Goal: Information Seeking & Learning: Learn about a topic

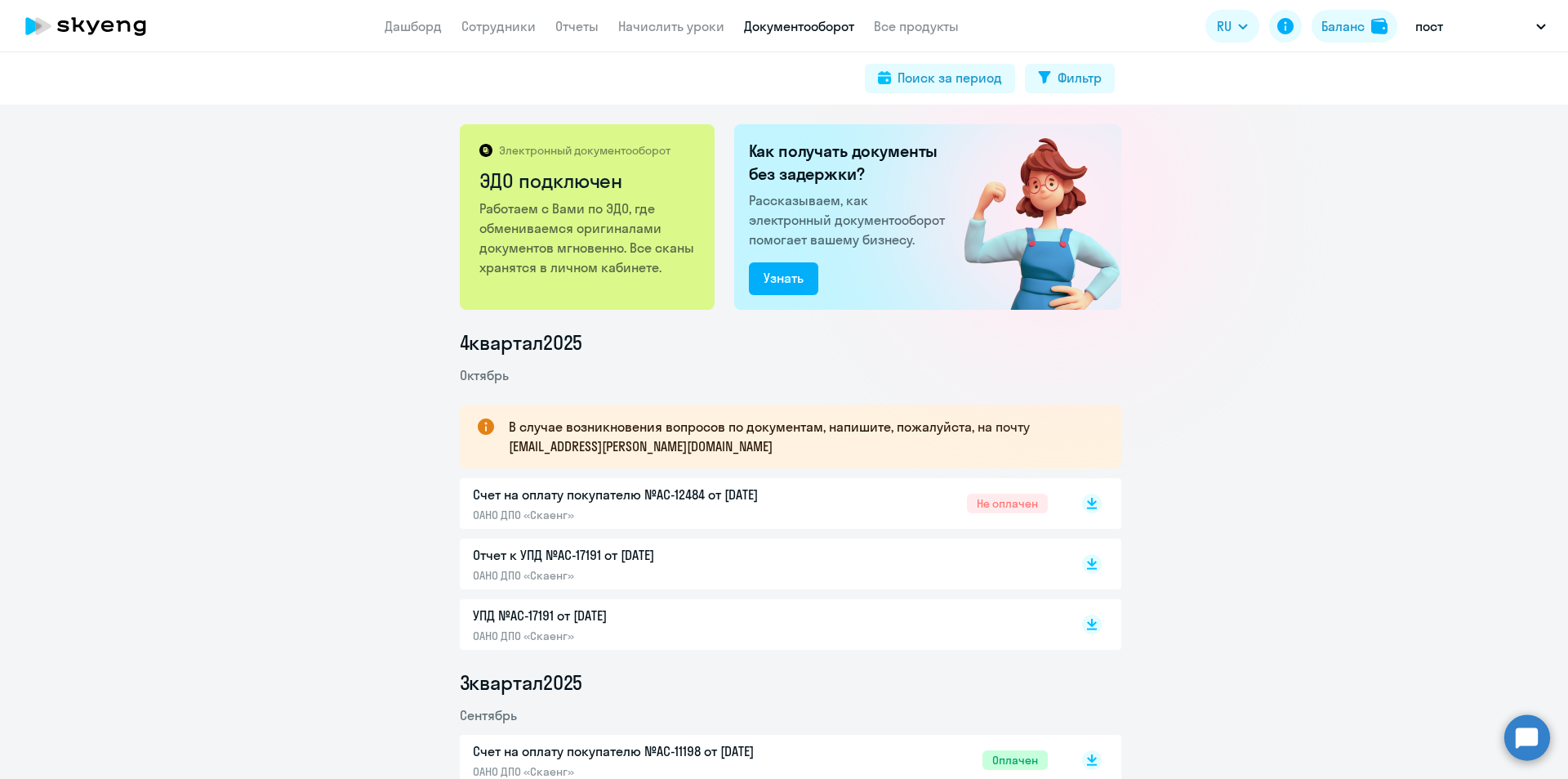
click at [402, 32] on link "Дашборд" at bounding box center [412, 26] width 57 height 16
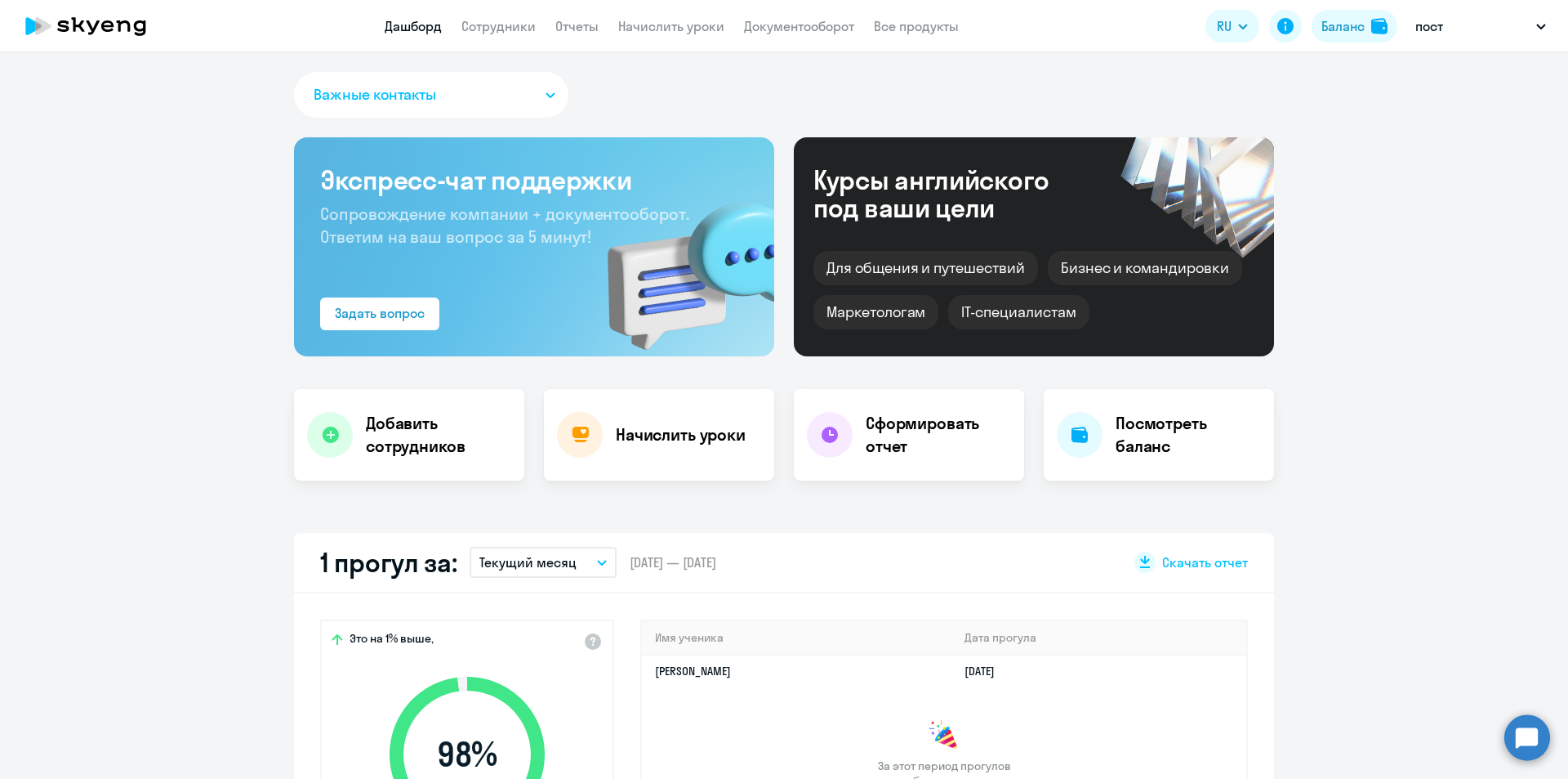
select select "30"
click at [473, 31] on link "Сотрудники" at bounding box center [499, 26] width 74 height 16
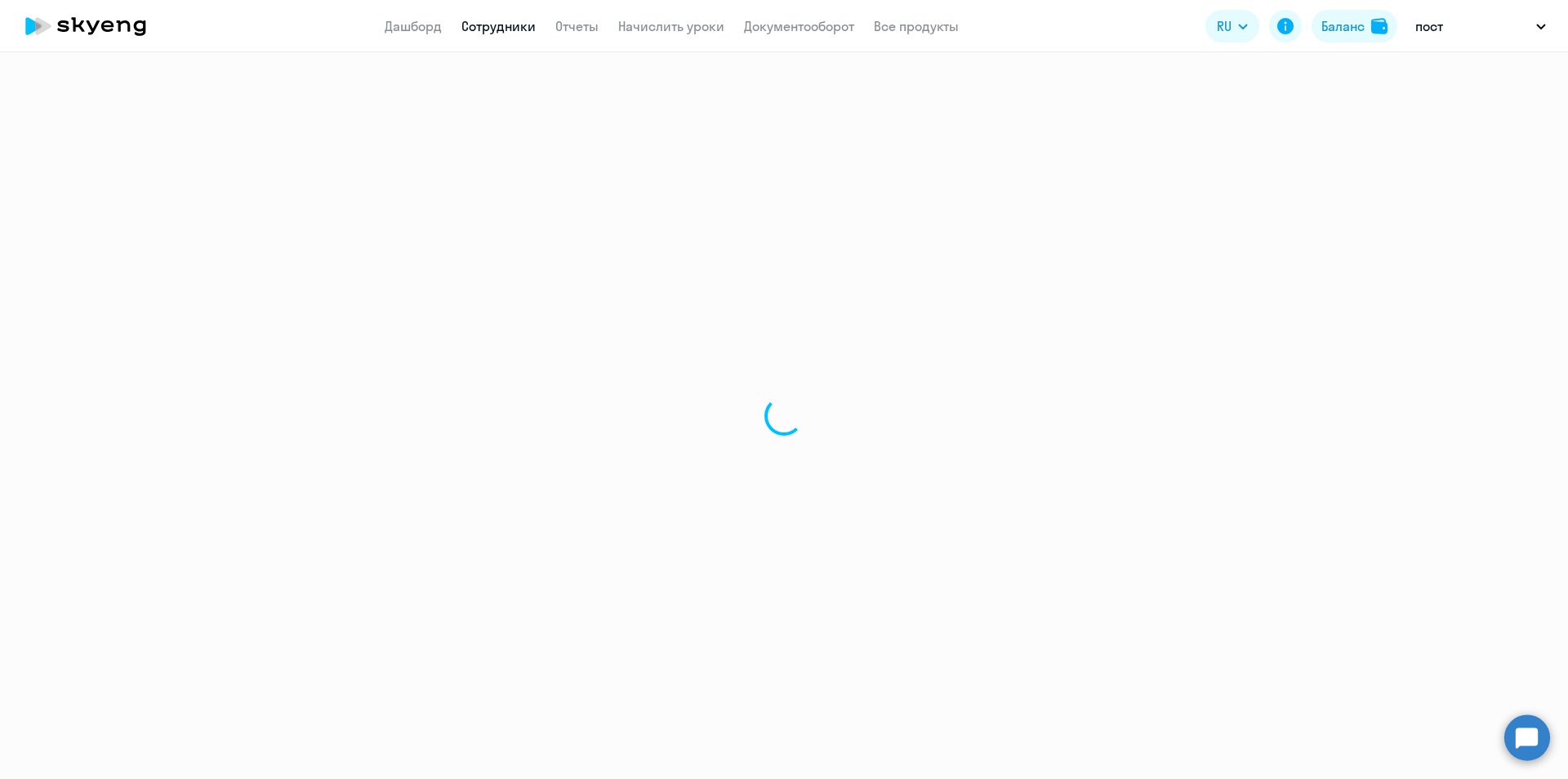
select select "30"
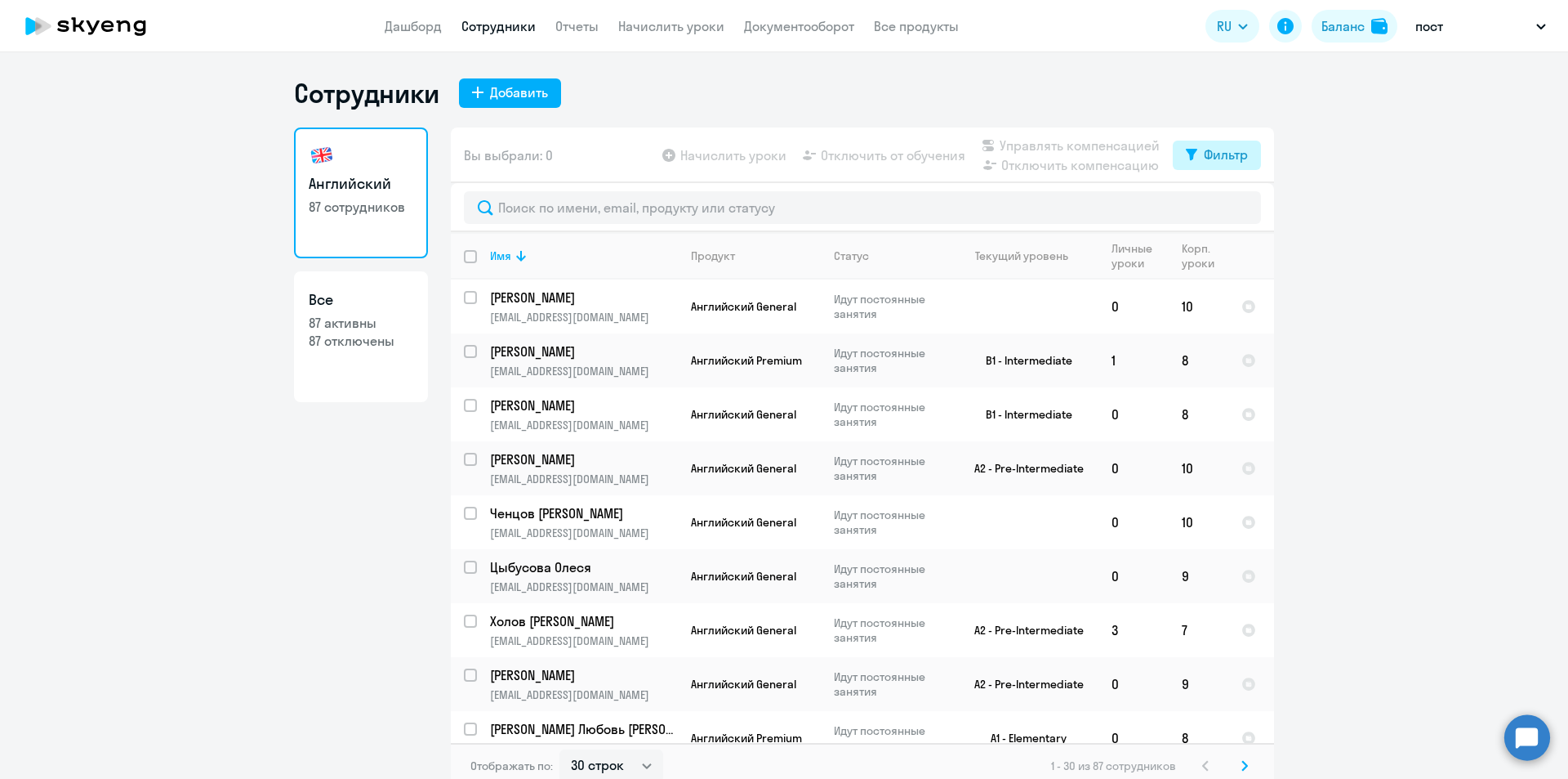
click at [1229, 160] on div "Фильтр" at bounding box center [1226, 155] width 45 height 20
click at [1236, 207] on span at bounding box center [1228, 208] width 28 height 16
click at [1215, 207] on input "checkbox" at bounding box center [1214, 207] width 1 height 1
checkbox input "true"
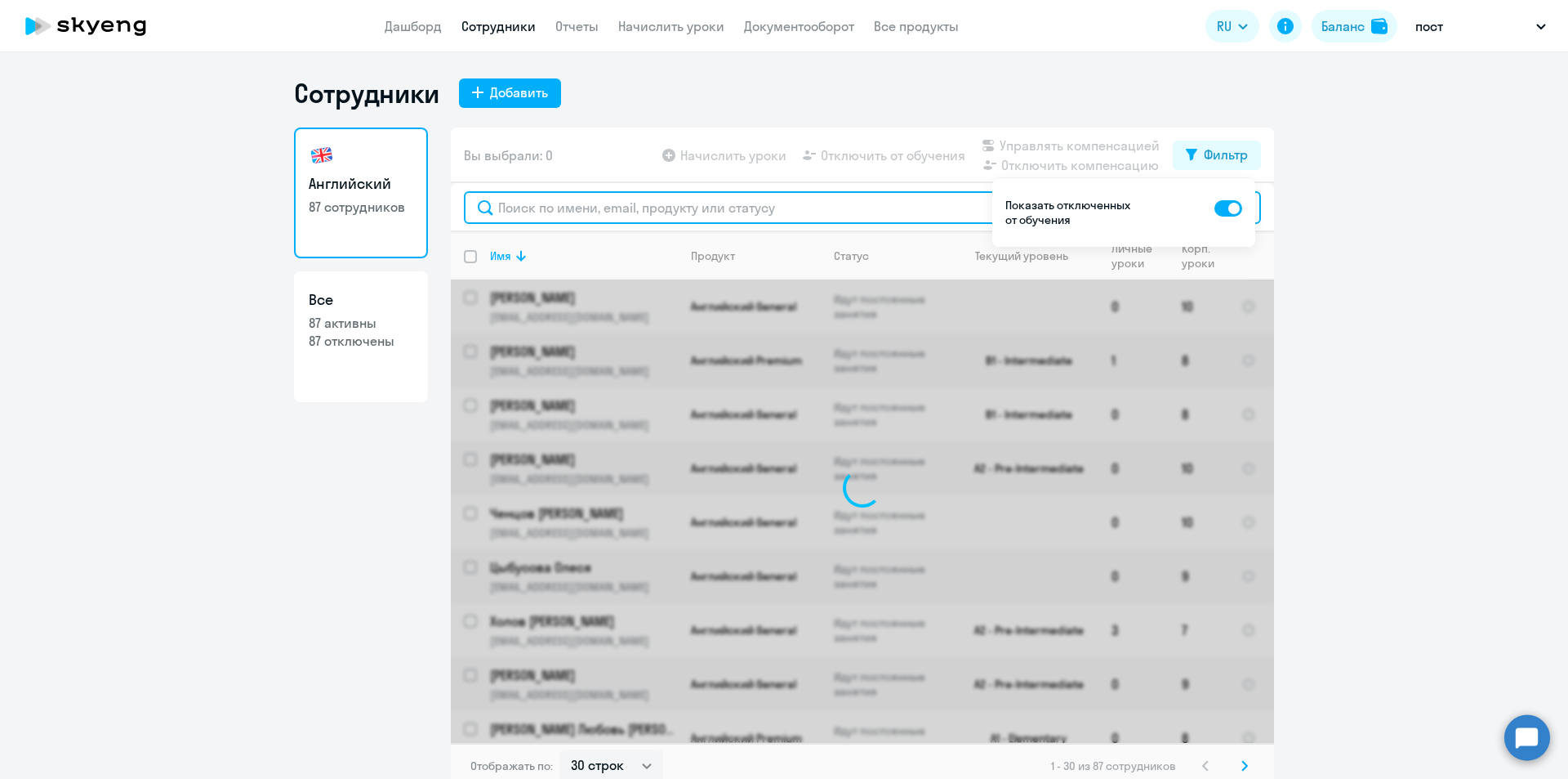
click at [884, 217] on input "text" at bounding box center [862, 207] width 797 height 33
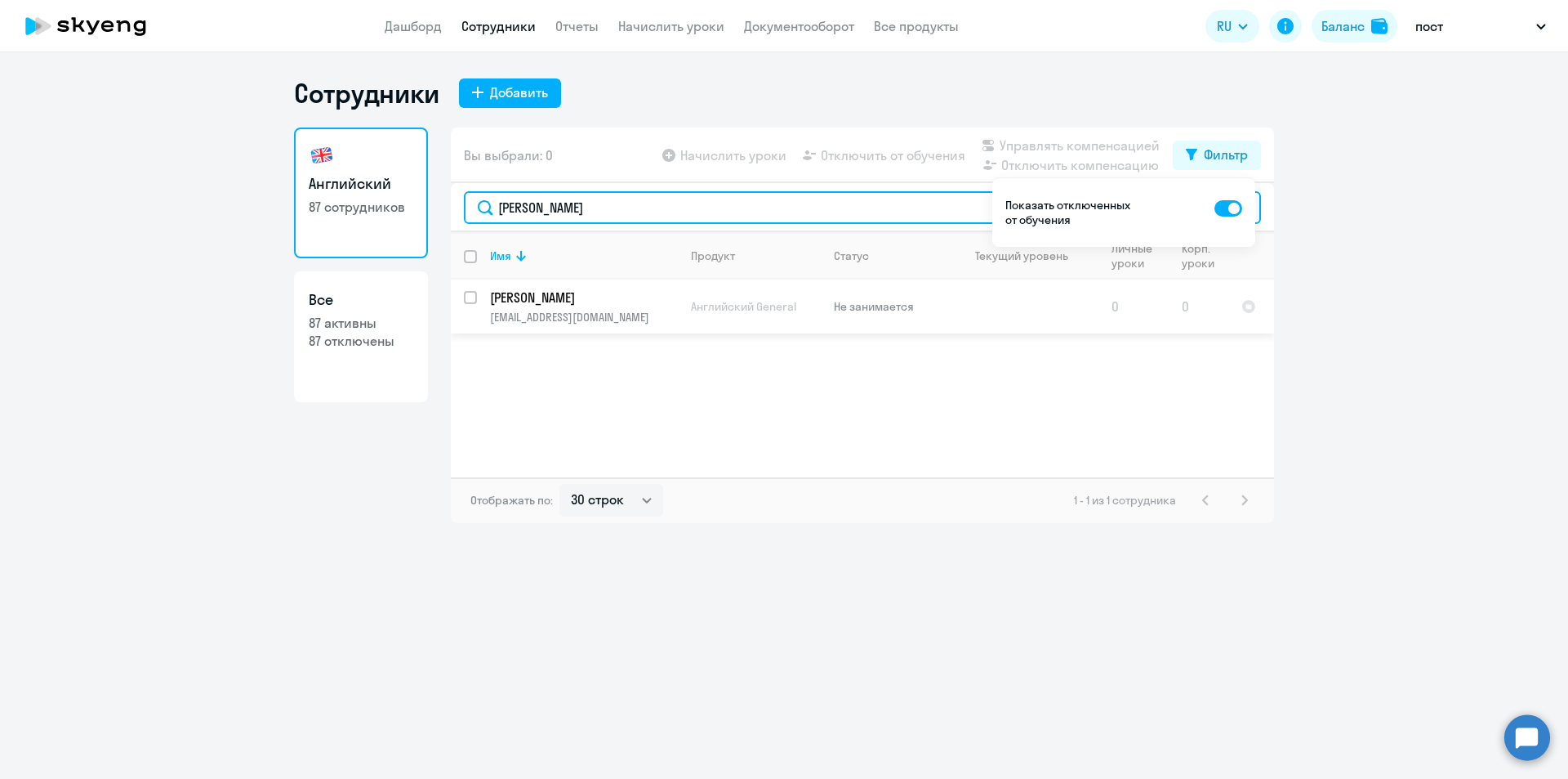
type input "[PERSON_NAME]"
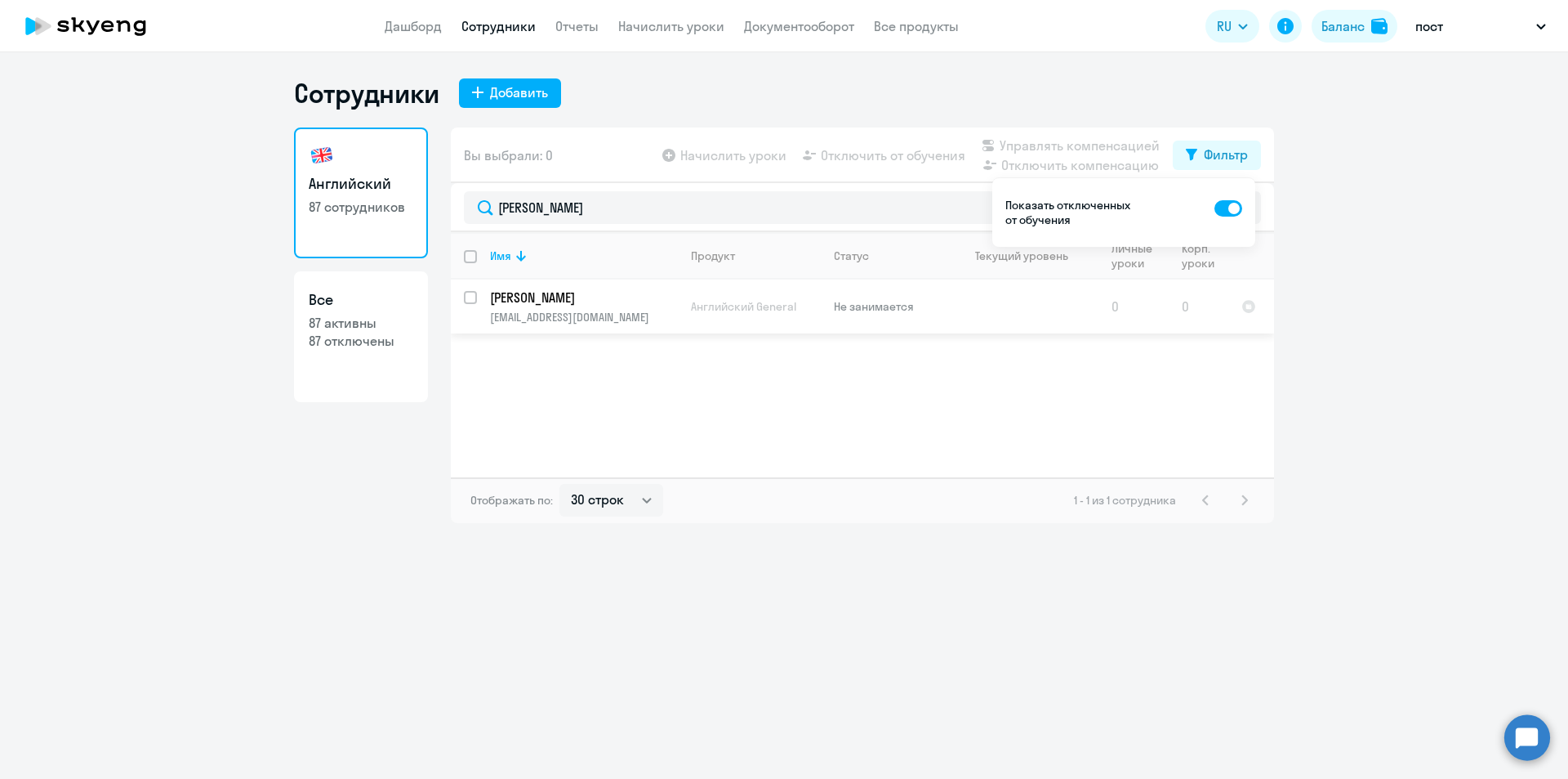
click at [527, 308] on td "[PERSON_NAME] [PERSON_NAME][EMAIL_ADDRESS][DOMAIN_NAME]" at bounding box center [577, 305] width 201 height 54
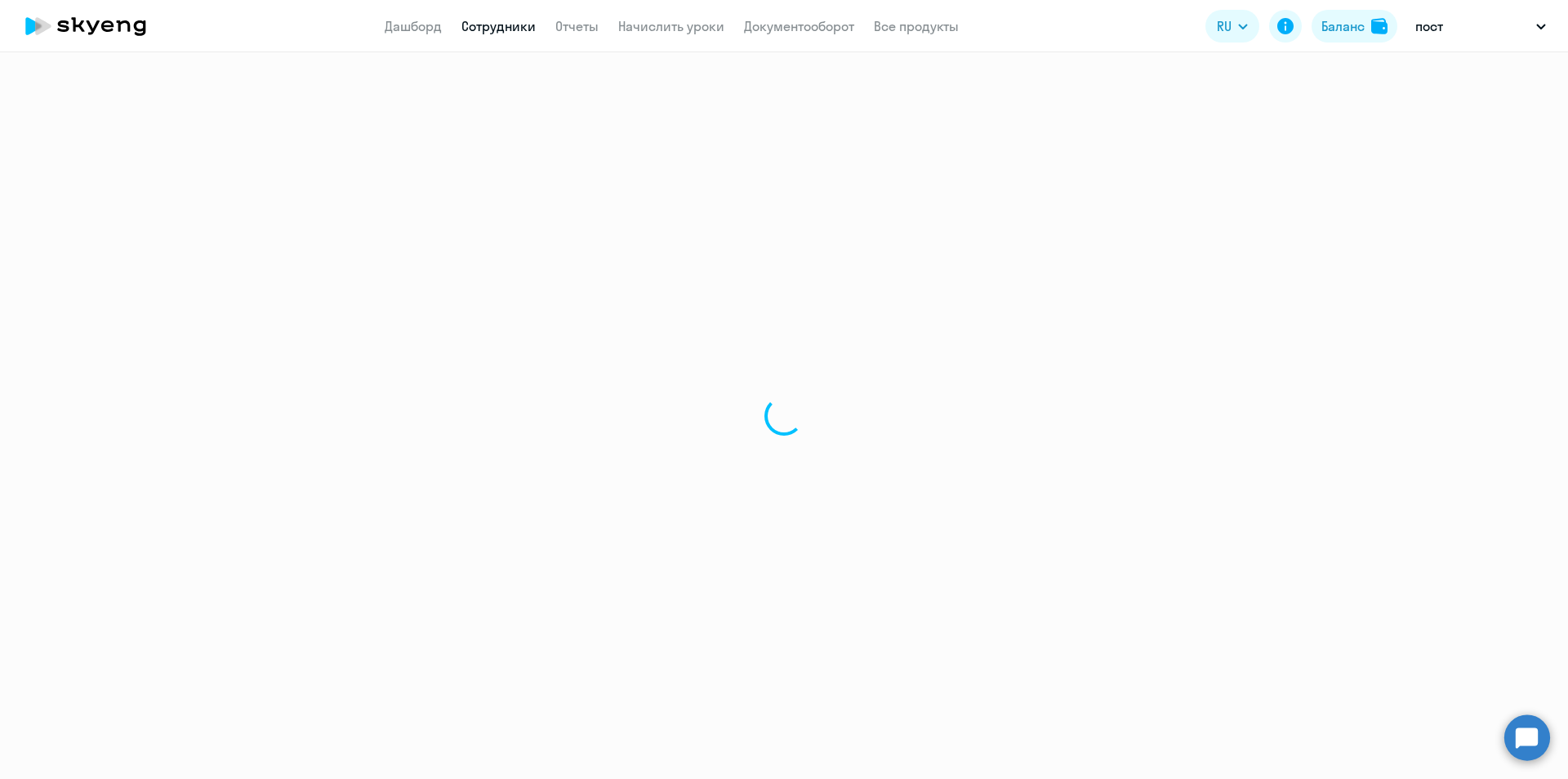
select select "english"
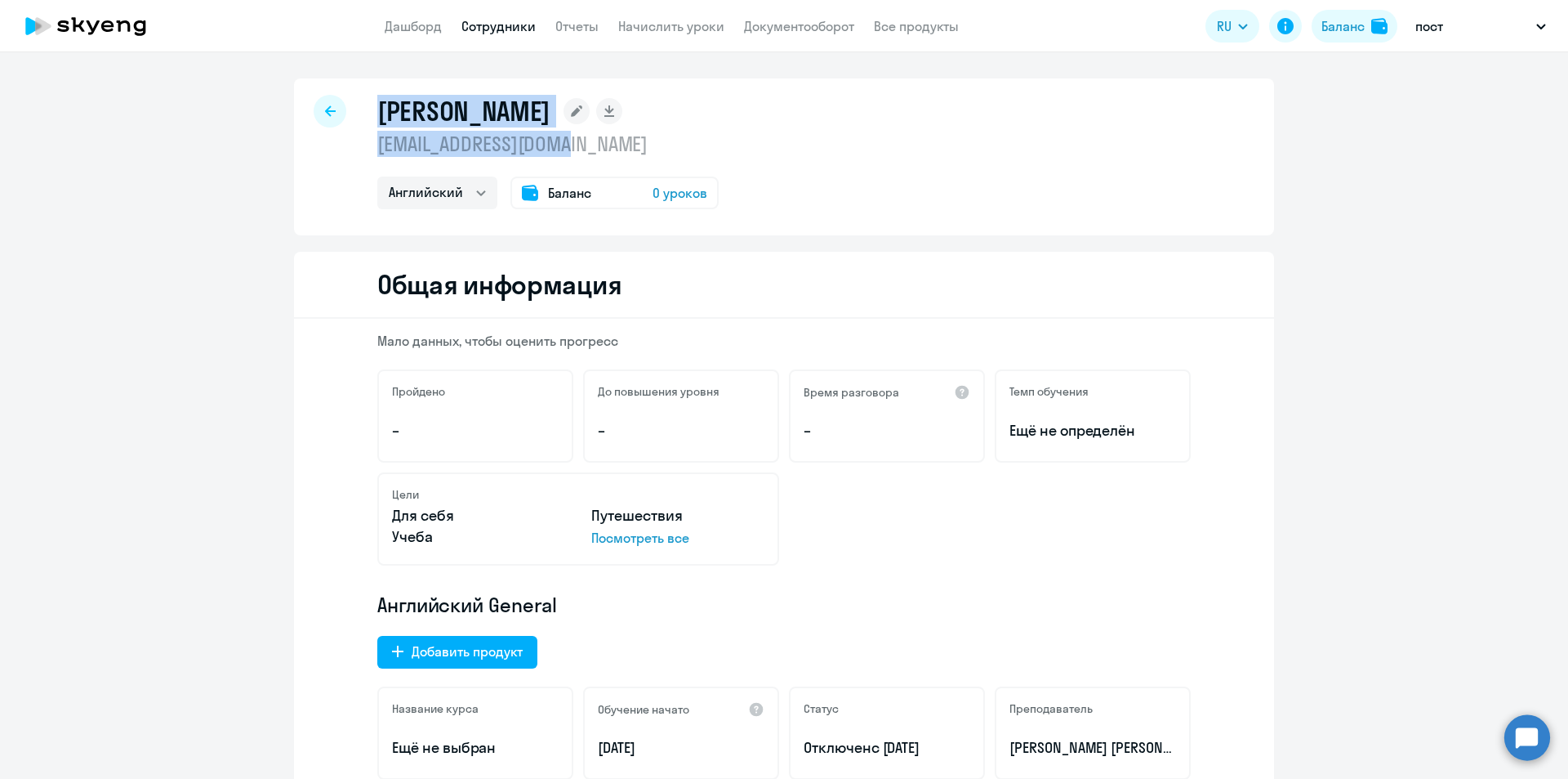
drag, startPoint x: 374, startPoint y: 111, endPoint x: 585, endPoint y: 151, distance: 214.8
click at [585, 151] on div "[PERSON_NAME] [EMAIL_ADDRESS][DOMAIN_NAME] Английский Баланс 0 уроков" at bounding box center [548, 152] width 342 height 115
copy div "[PERSON_NAME]"
click at [397, 117] on h1 "[PERSON_NAME]" at bounding box center [463, 111] width 174 height 33
drag, startPoint x: 375, startPoint y: 110, endPoint x: 680, endPoint y: 145, distance: 307.0
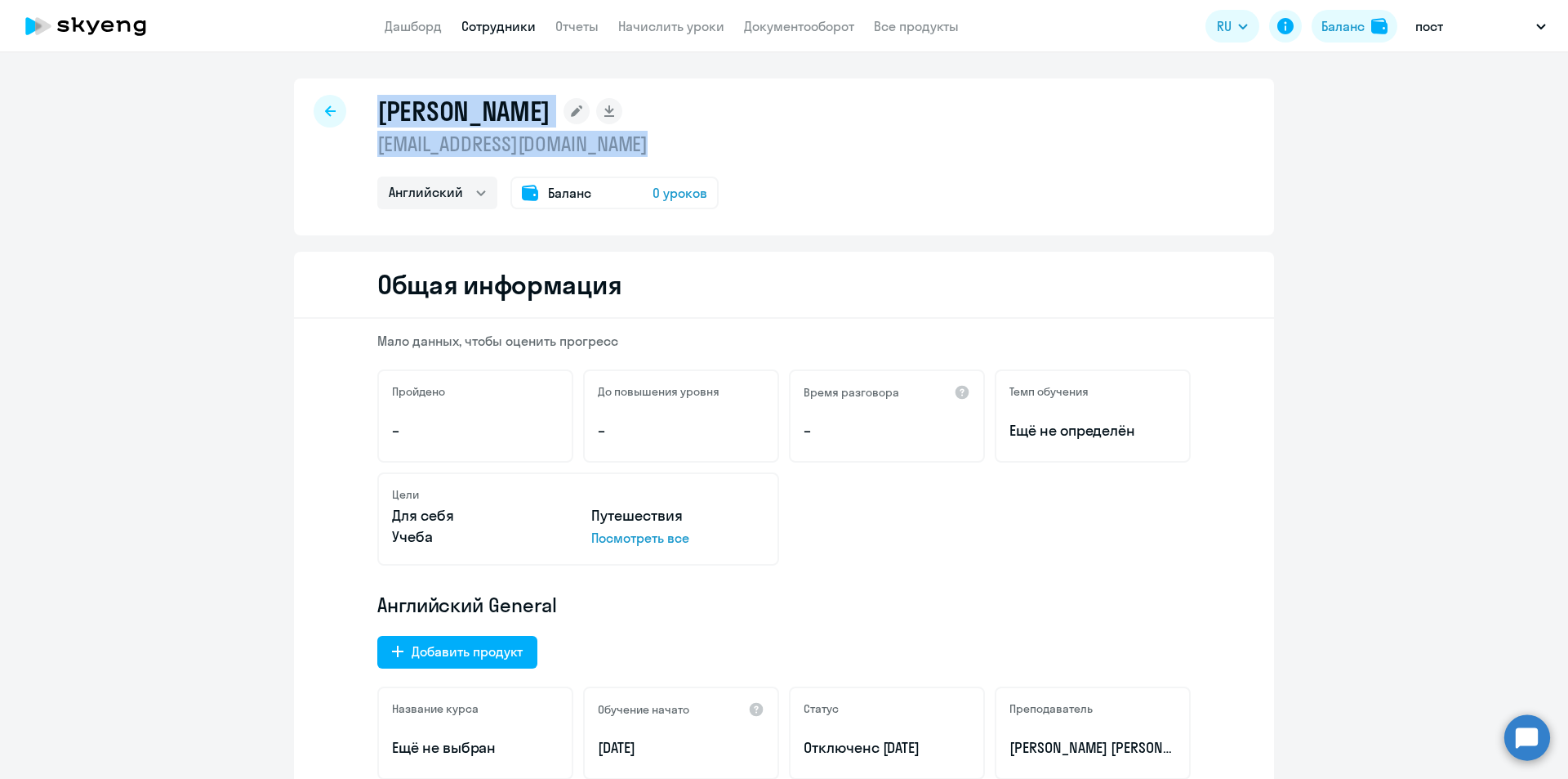
click at [680, 145] on div "[PERSON_NAME] [EMAIL_ADDRESS][DOMAIN_NAME] Английский Баланс 0 уроков" at bounding box center [548, 152] width 342 height 115
copy div "[PERSON_NAME] [PERSON_NAME][EMAIL_ADDRESS][DOMAIN_NAME]"
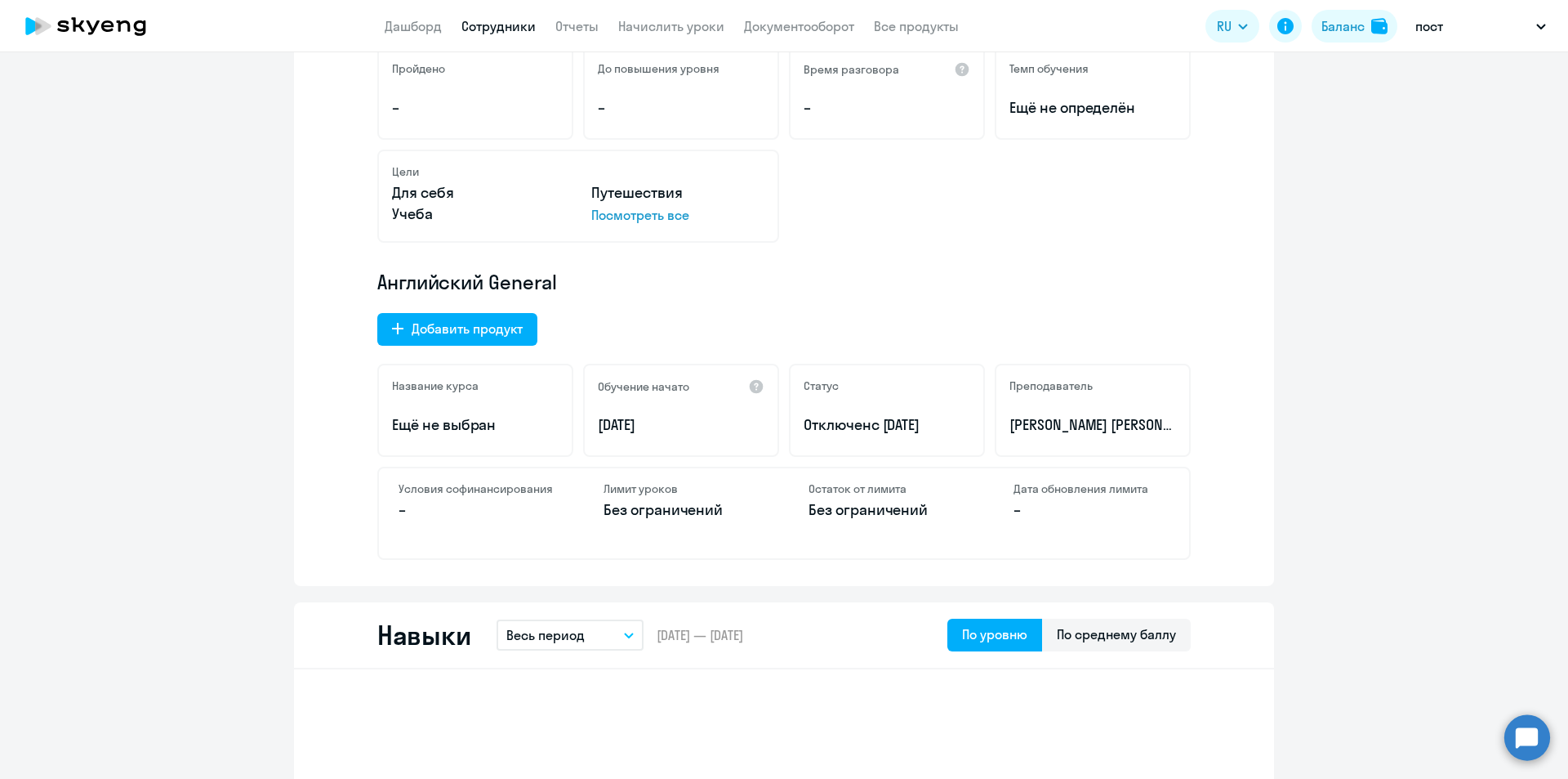
scroll to position [327, 0]
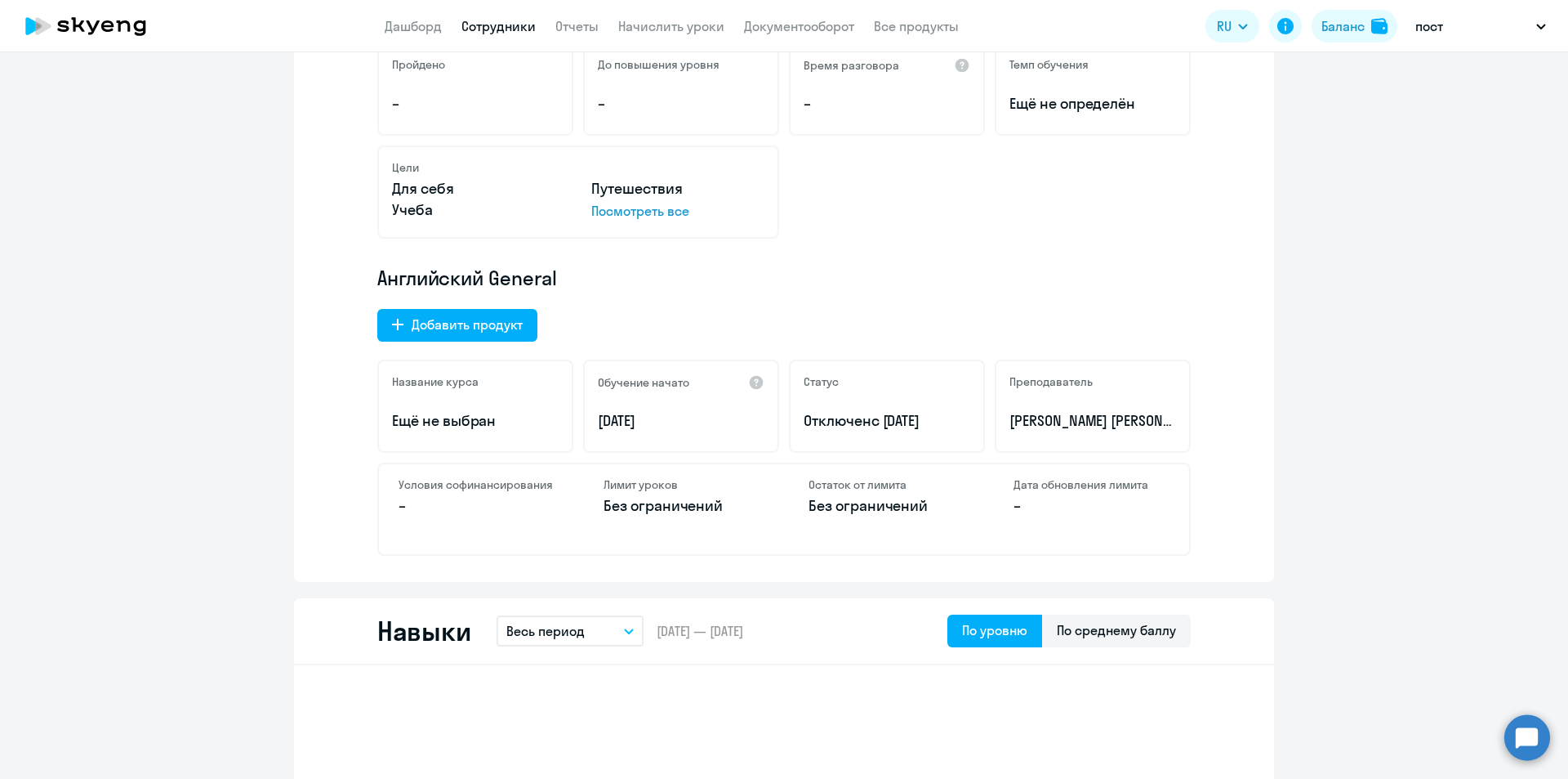
click at [1050, 424] on p "[PERSON_NAME] [PERSON_NAME]" at bounding box center [1092, 420] width 166 height 21
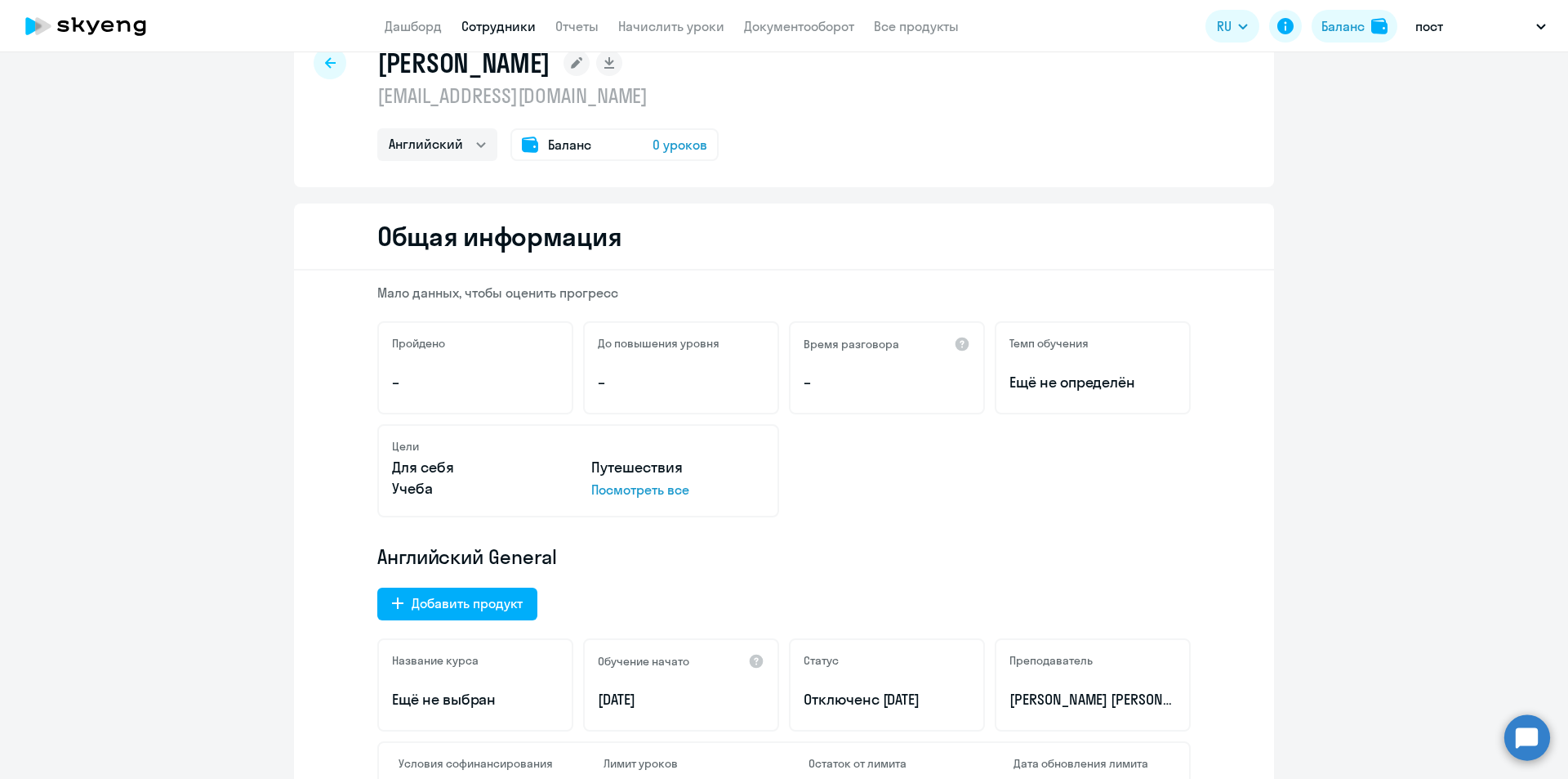
scroll to position [0, 0]
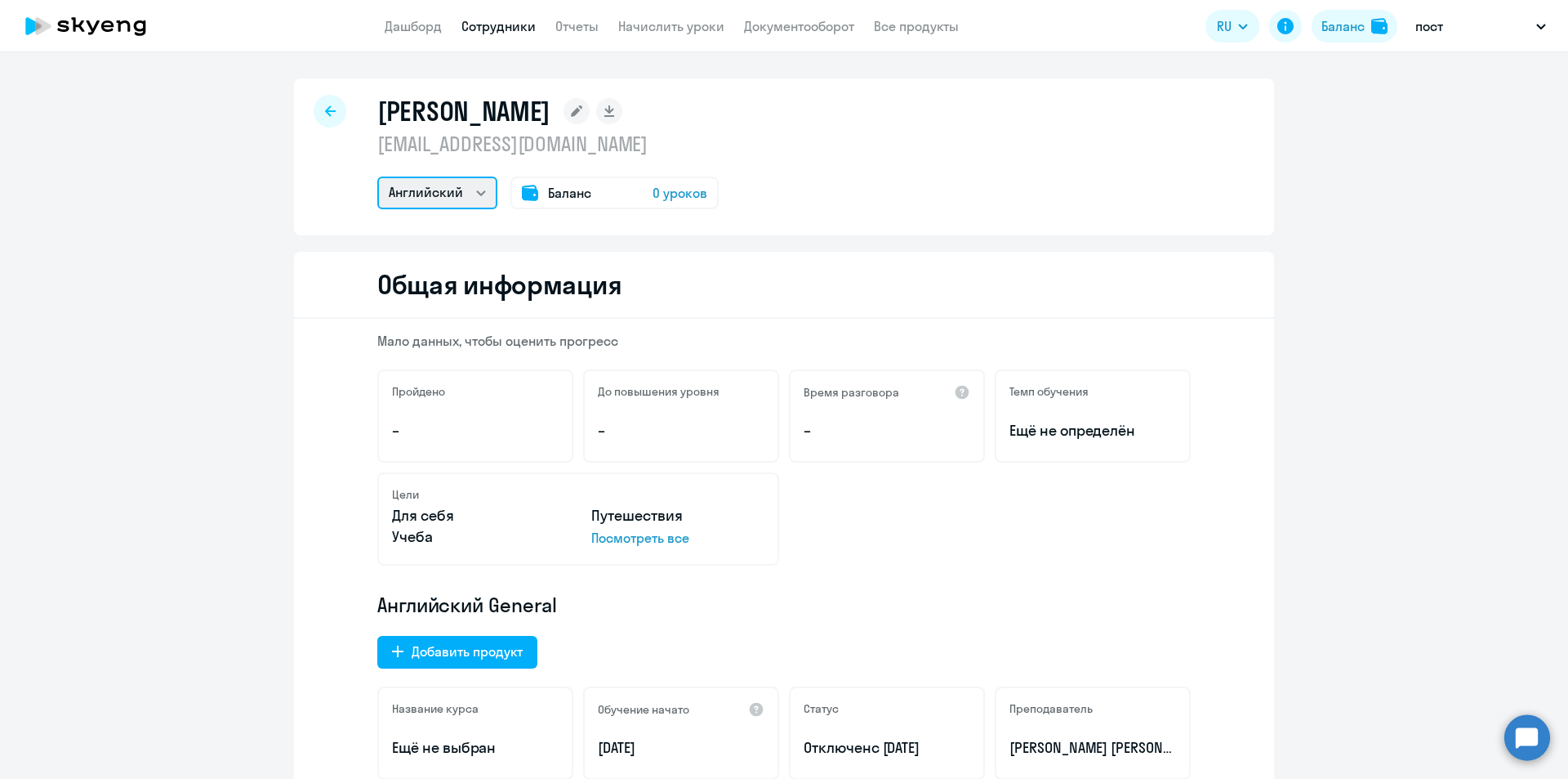
click at [402, 191] on select "Английский" at bounding box center [437, 193] width 120 height 33
click at [332, 118] on div at bounding box center [330, 111] width 33 height 33
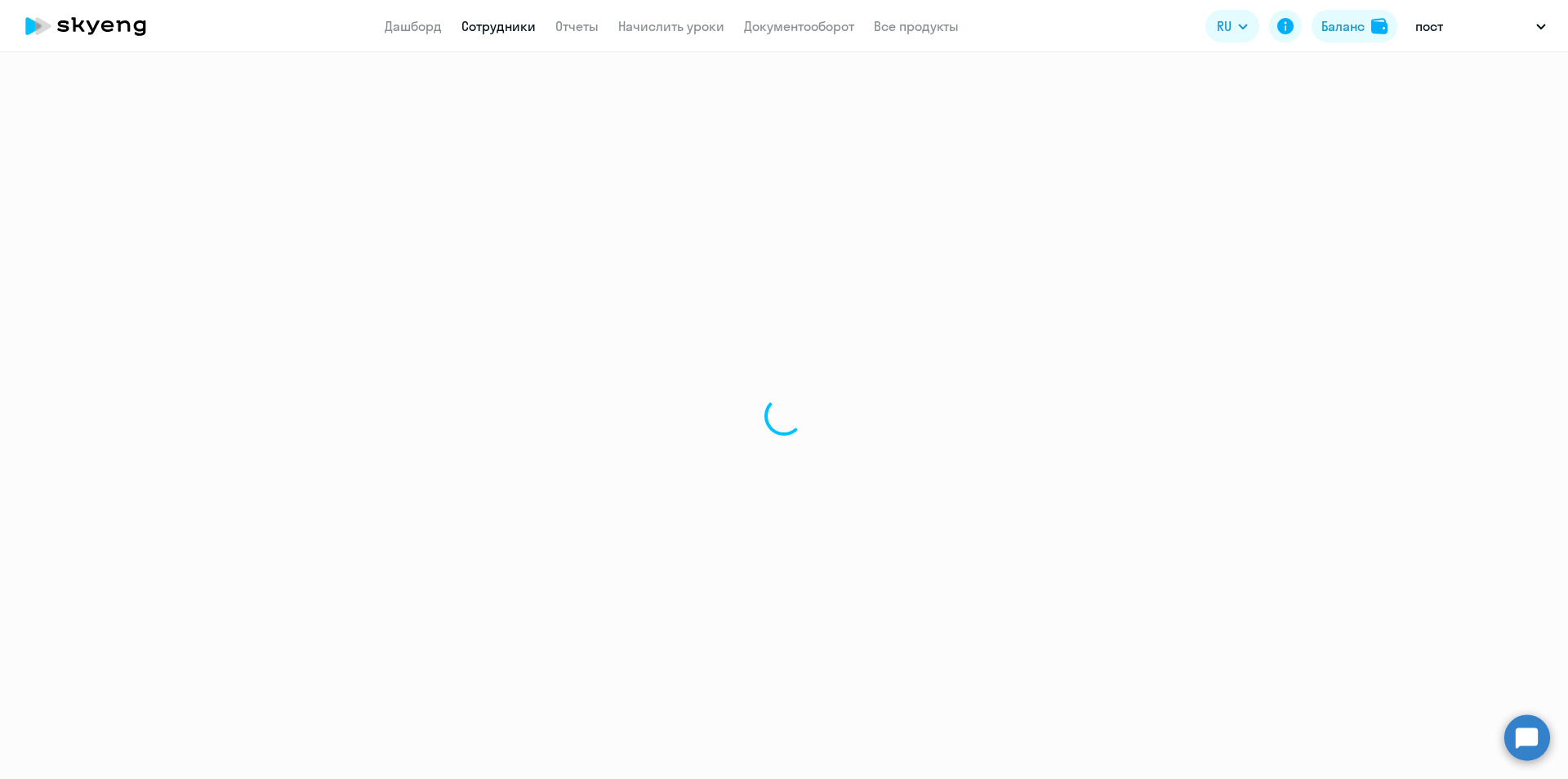
select select "30"
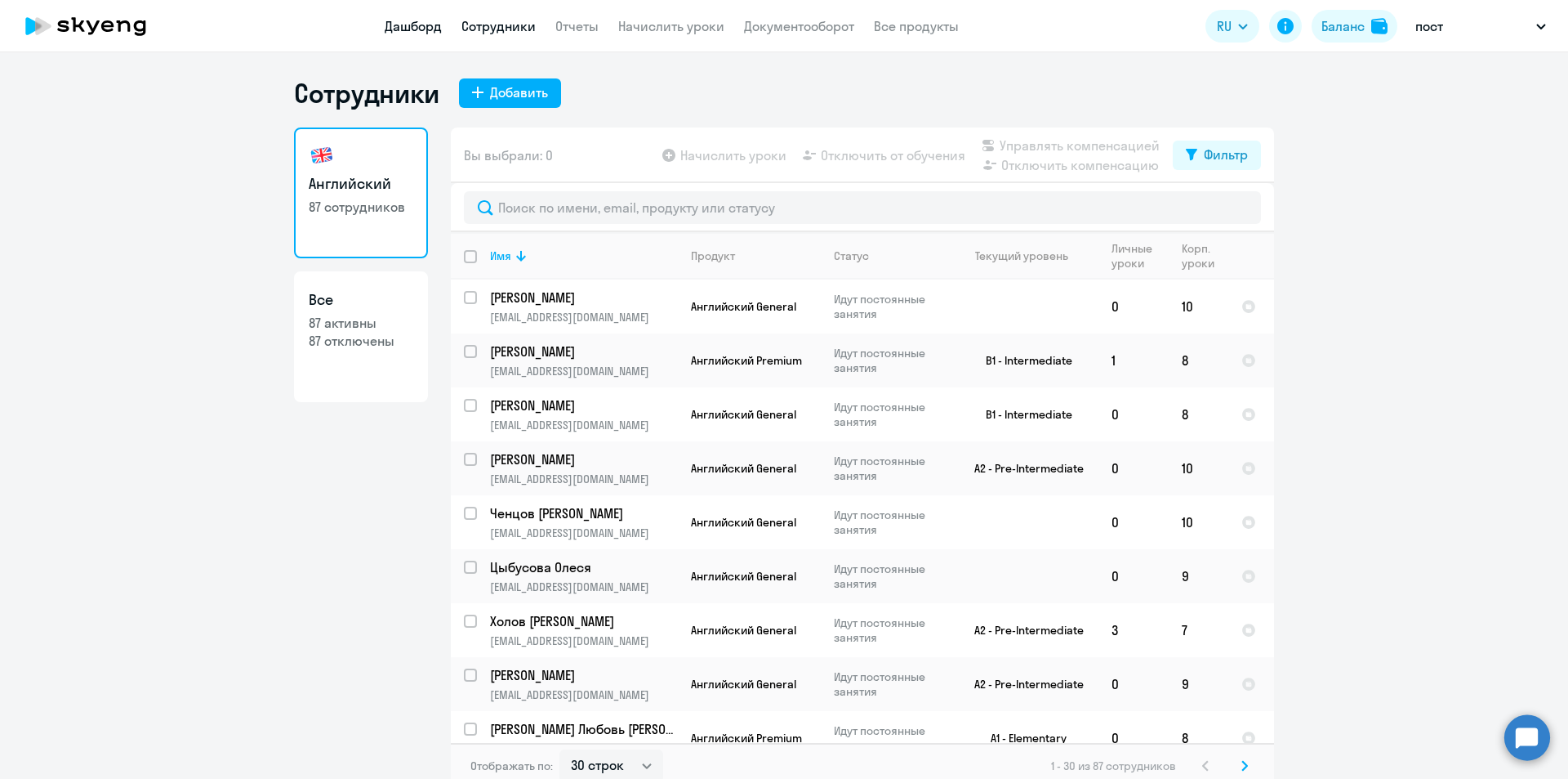
click at [398, 26] on link "Дашборд" at bounding box center [412, 26] width 57 height 16
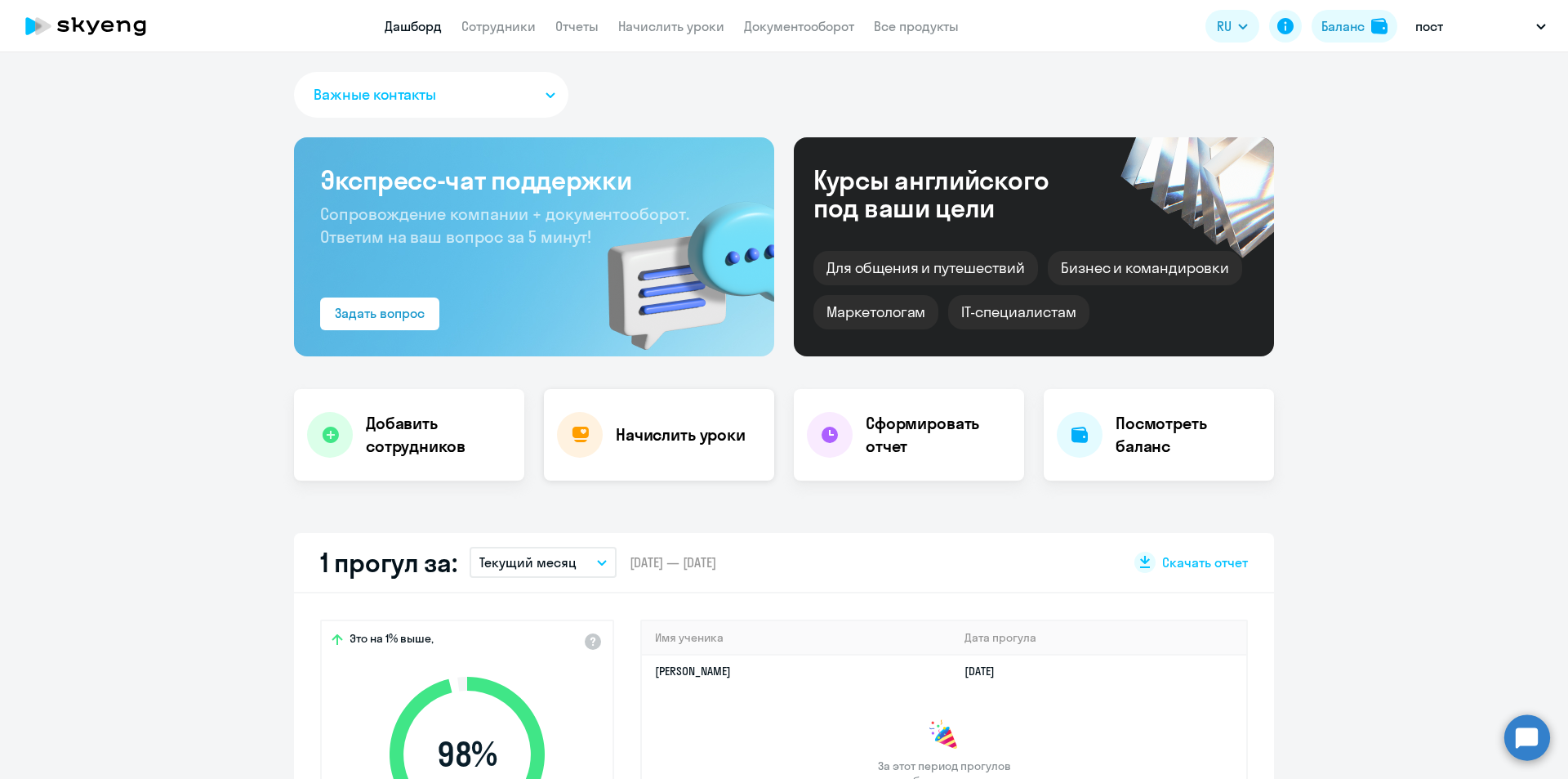
scroll to position [408, 0]
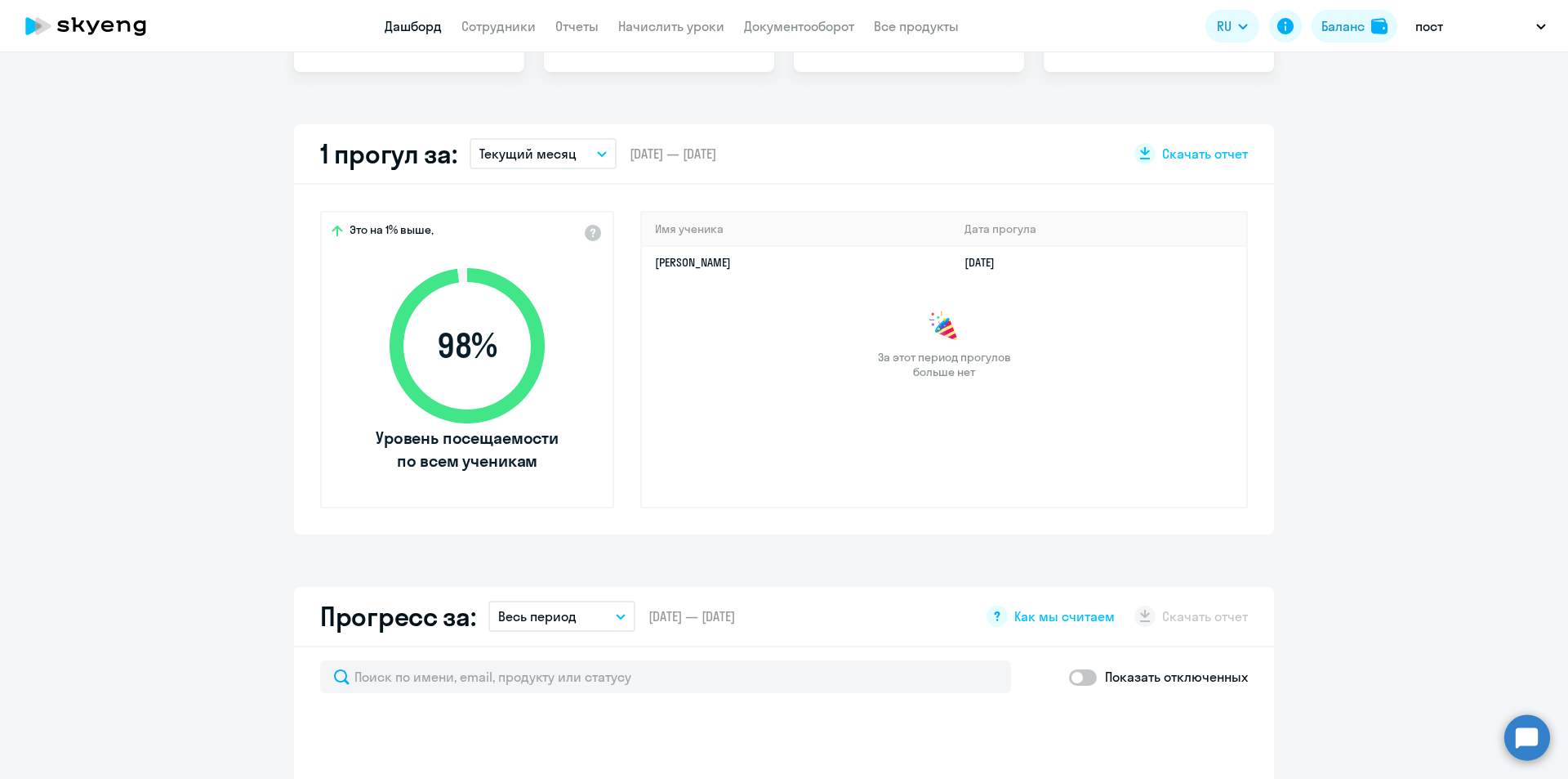
select select "30"
